Goal: Use online tool/utility: Use online tool/utility

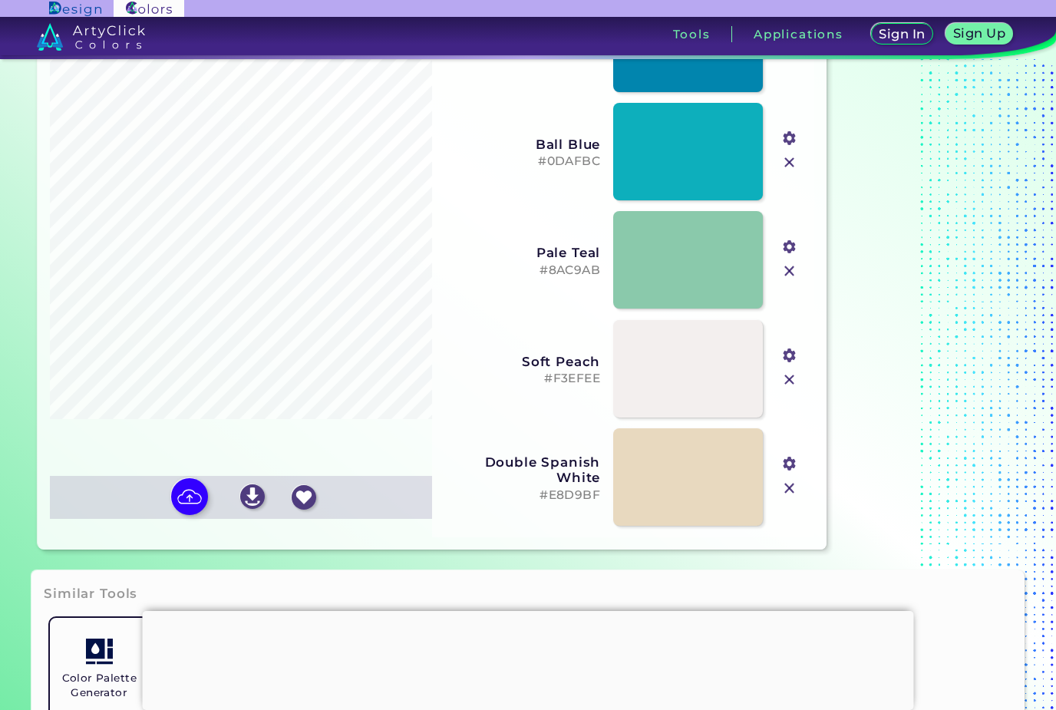
scroll to position [135, 0]
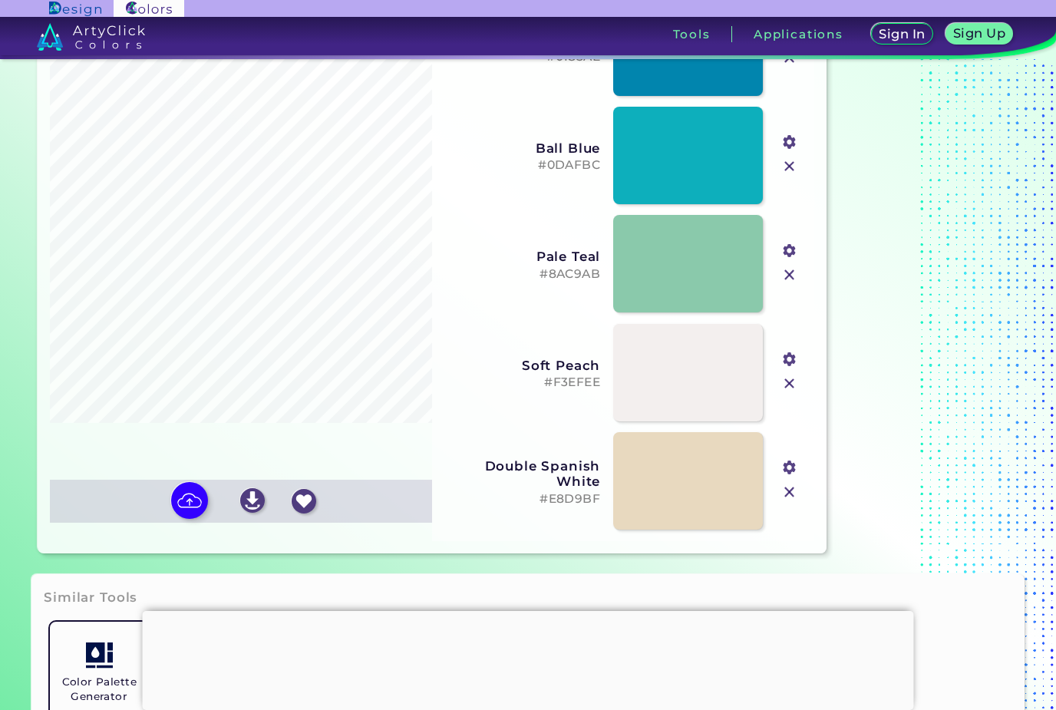
click at [202, 519] on img at bounding box center [189, 500] width 37 height 37
click at [0, 0] on input "file" at bounding box center [0, 0] width 0 height 0
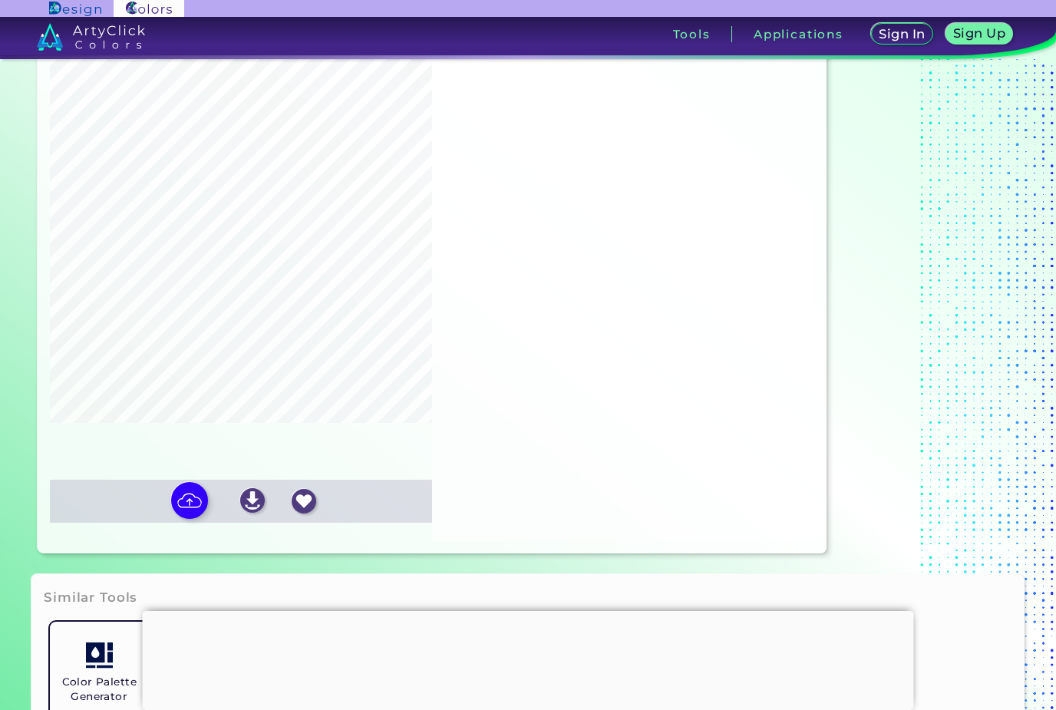
type input "#fffbf5"
type input "#8f6275"
type input "#ebaab8"
type input "#fcc7d1"
type input "#fce4e1"
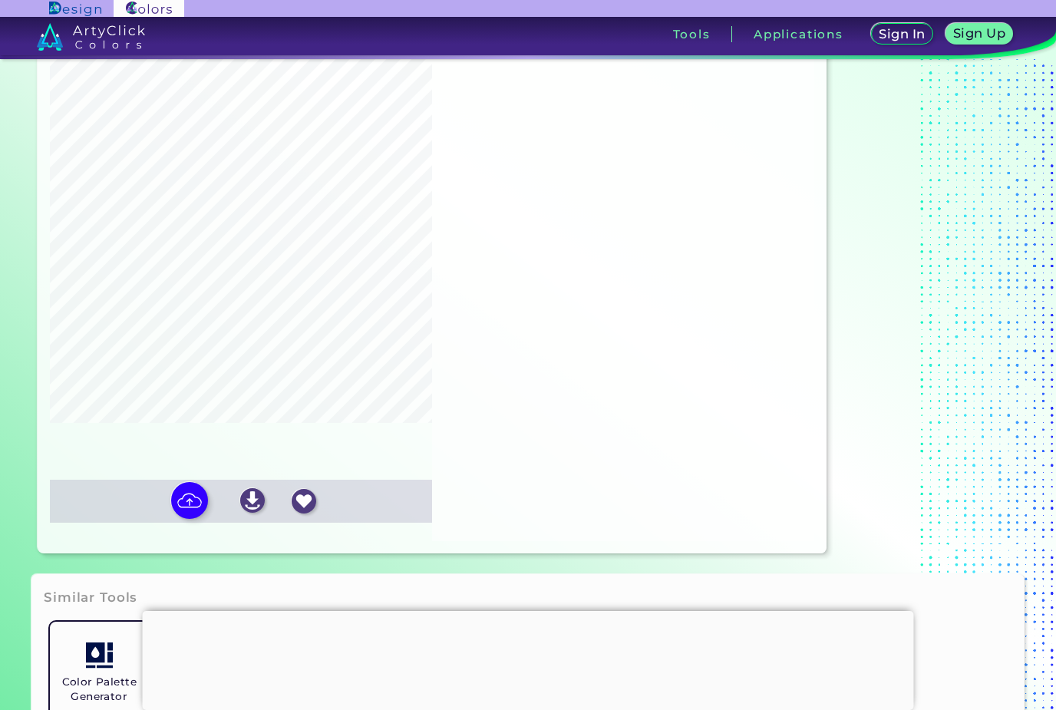
type input "#d28a9a"
type input "#6b3645"
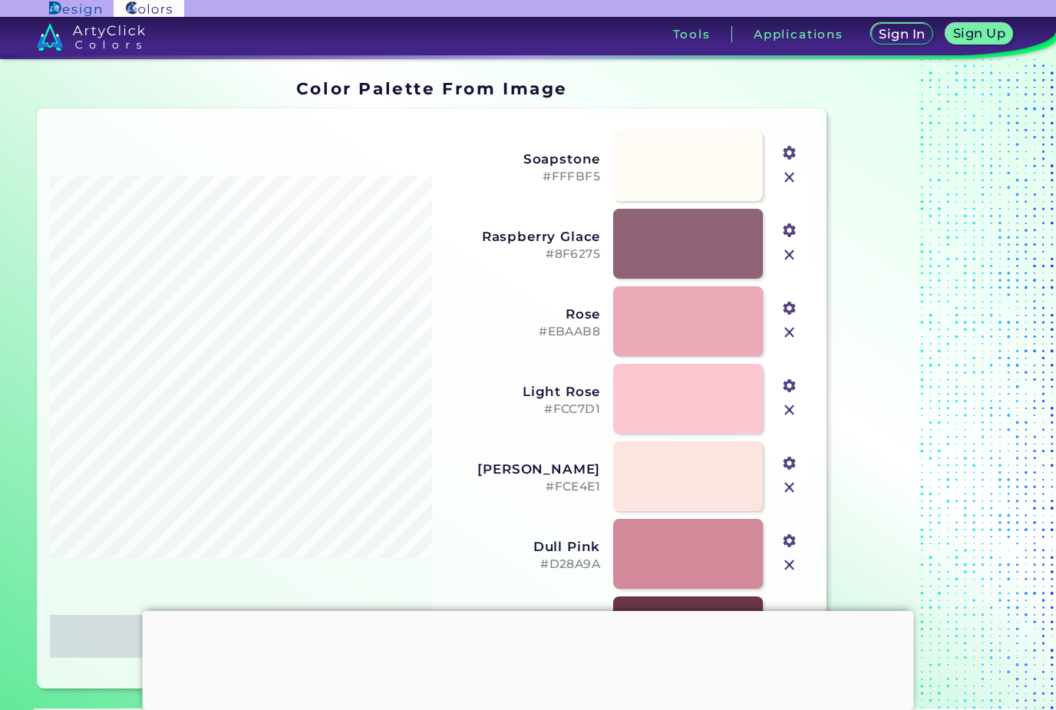
scroll to position [0, 0]
click at [61, 18] on link at bounding box center [199, 36] width 398 height 39
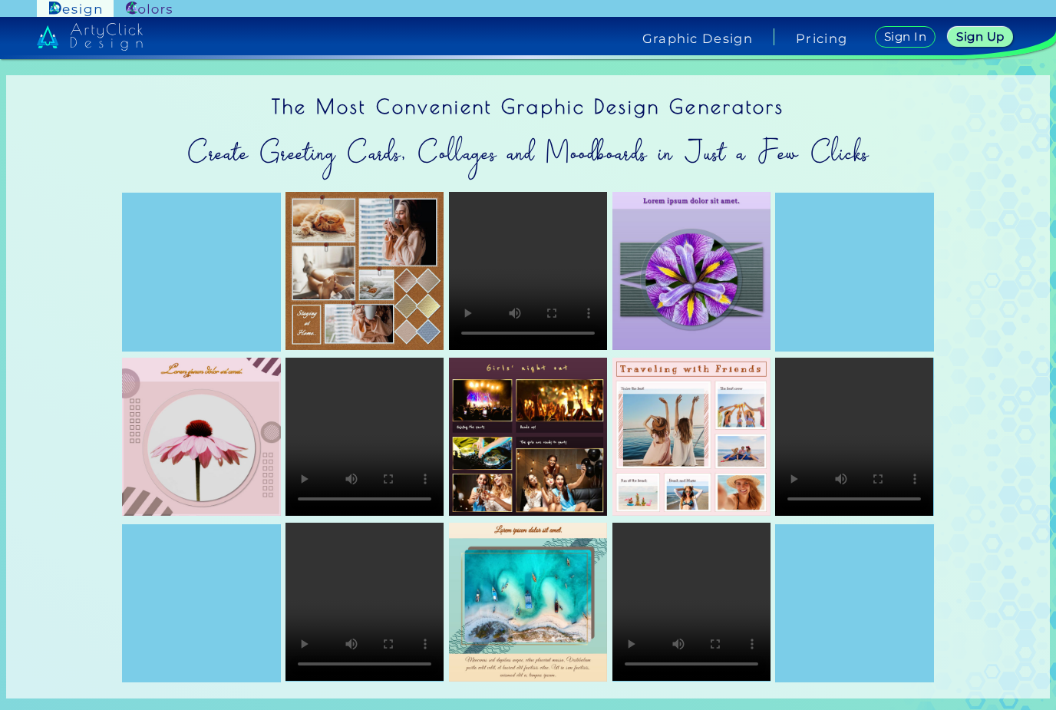
click at [695, 267] on img at bounding box center [691, 271] width 158 height 158
